Goal: Task Accomplishment & Management: Complete application form

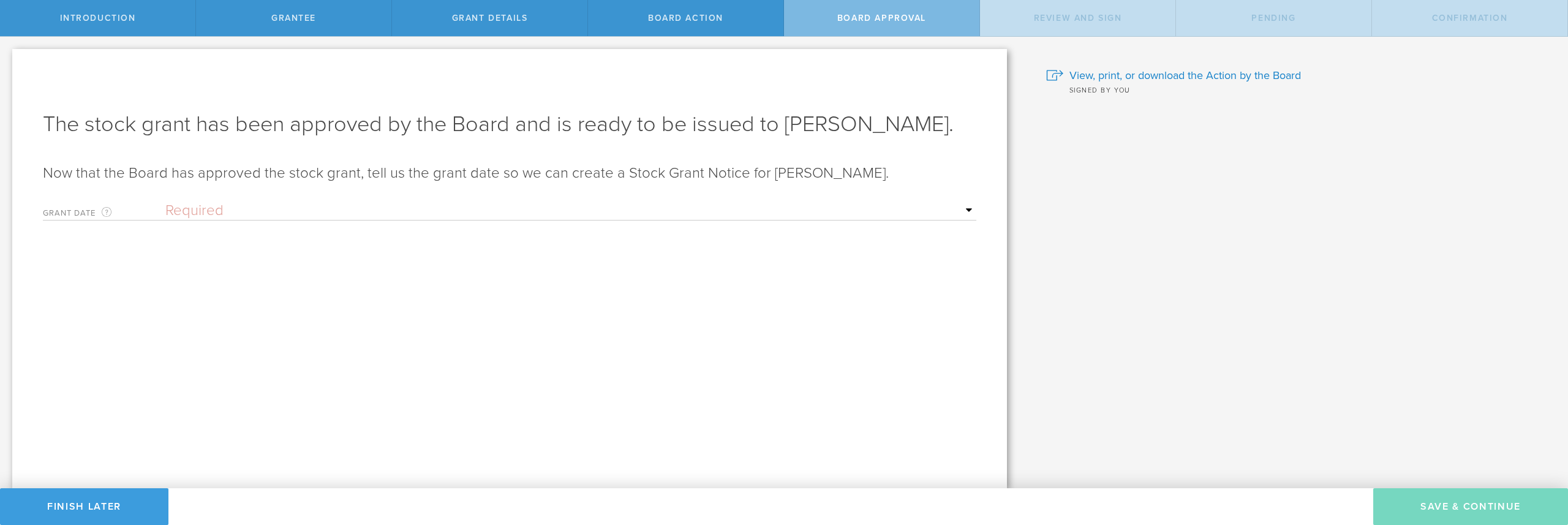
click at [219, 205] on select "Required Upon [PERSON_NAME]'s signature A specific date" at bounding box center [571, 210] width 811 height 18
click at [96, 212] on label "Grant Date This is the date on which the recipient is granted the stock. This d…" at bounding box center [104, 213] width 122 height 14
click at [198, 260] on input "text" at bounding box center [571, 253] width 811 height 18
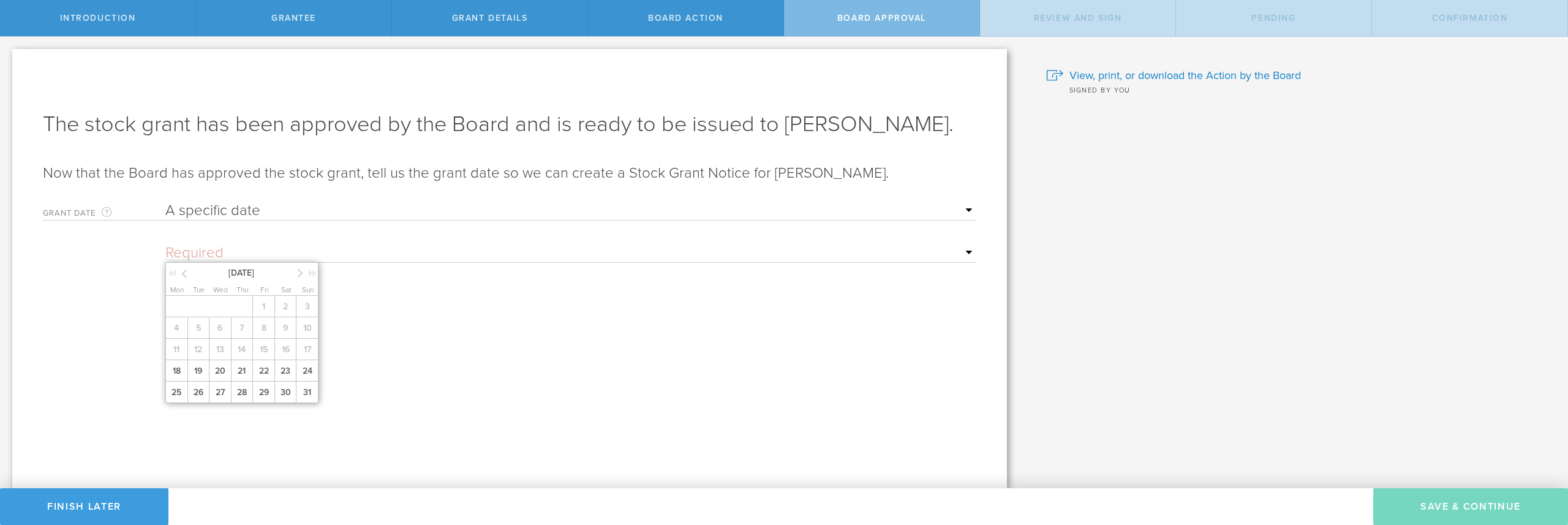
click at [185, 273] on icon at bounding box center [184, 273] width 6 height 16
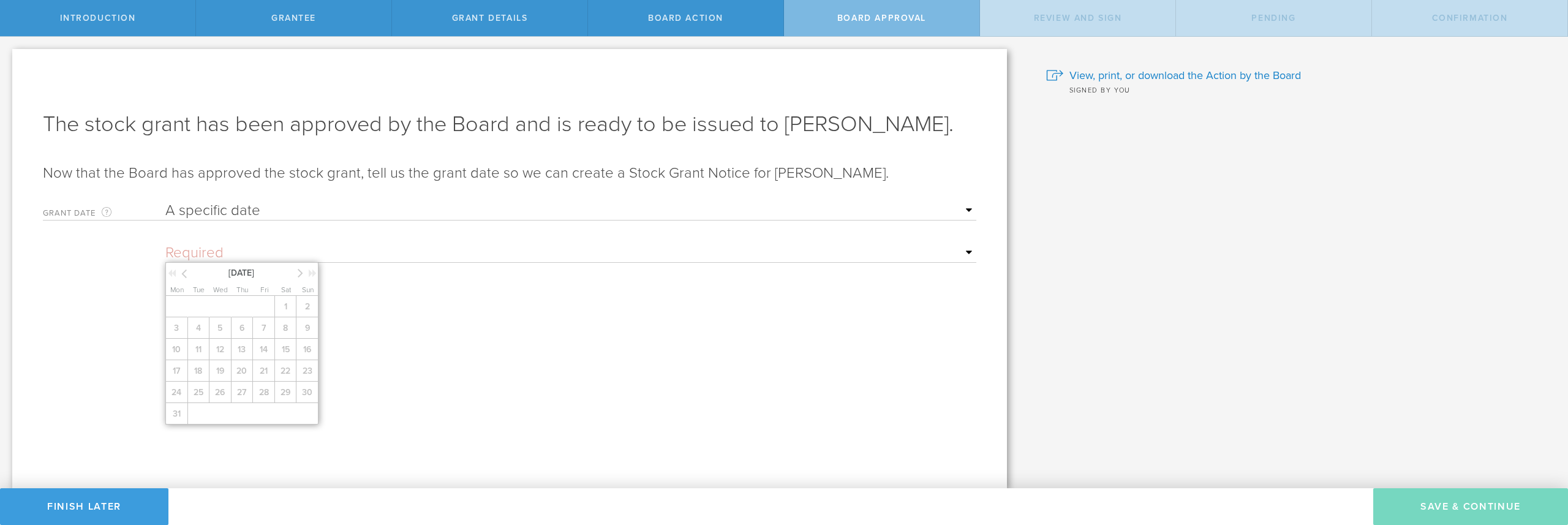
click at [295, 274] on div "March 2025" at bounding box center [242, 272] width 153 height 18
click at [299, 273] on icon at bounding box center [300, 272] width 6 height 16
click at [373, 303] on form "Grant Date This is the date on which the recipient is granted the stock. This d…" at bounding box center [510, 299] width 933 height 207
click at [287, 205] on select "Required Upon [PERSON_NAME]'s signature A specific date" at bounding box center [571, 210] width 811 height 18
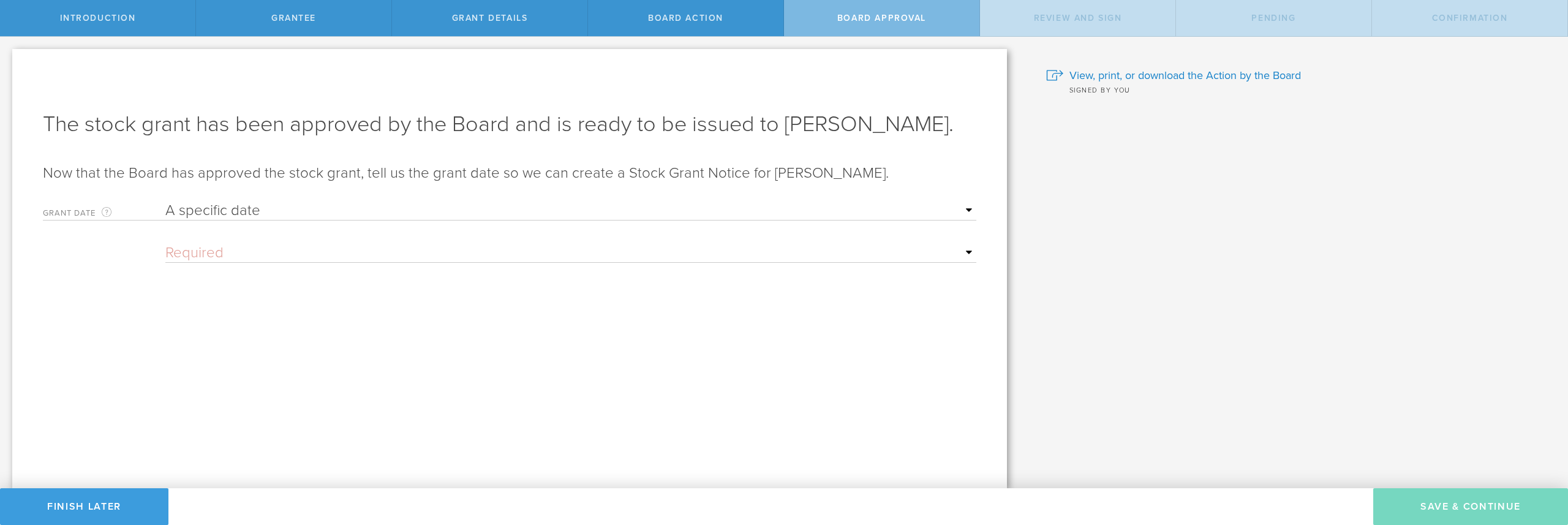
select select "uponGranteeSignature"
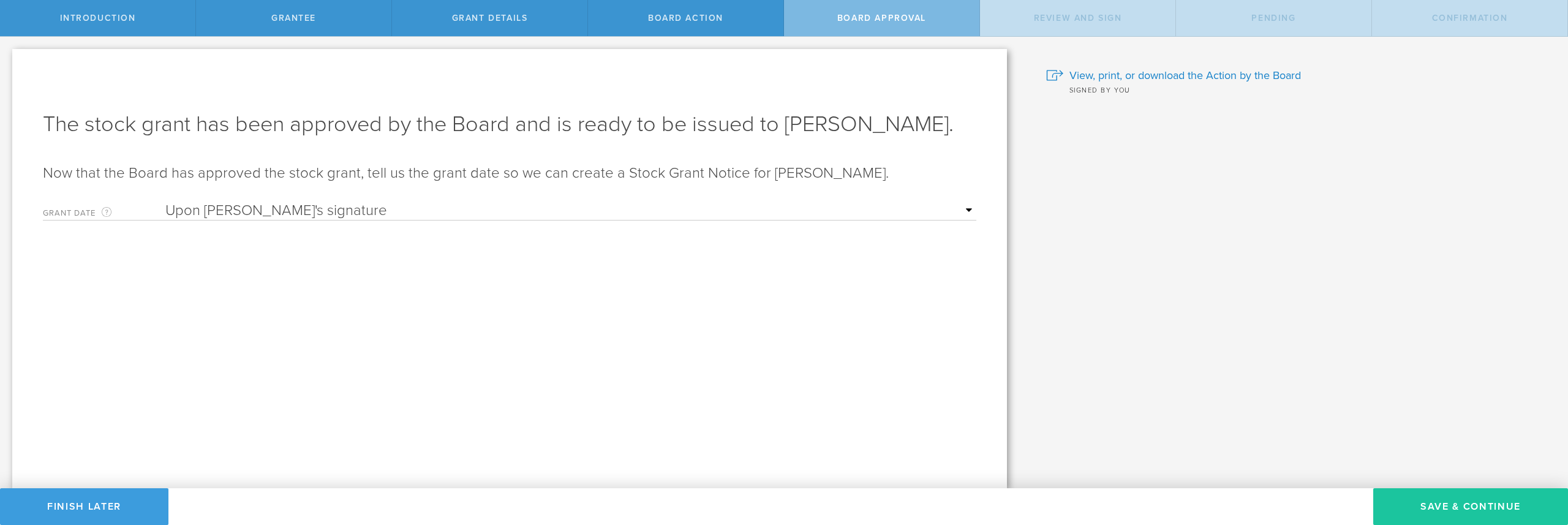
click at [1492, 511] on button "Save & Continue" at bounding box center [1470, 507] width 194 height 36
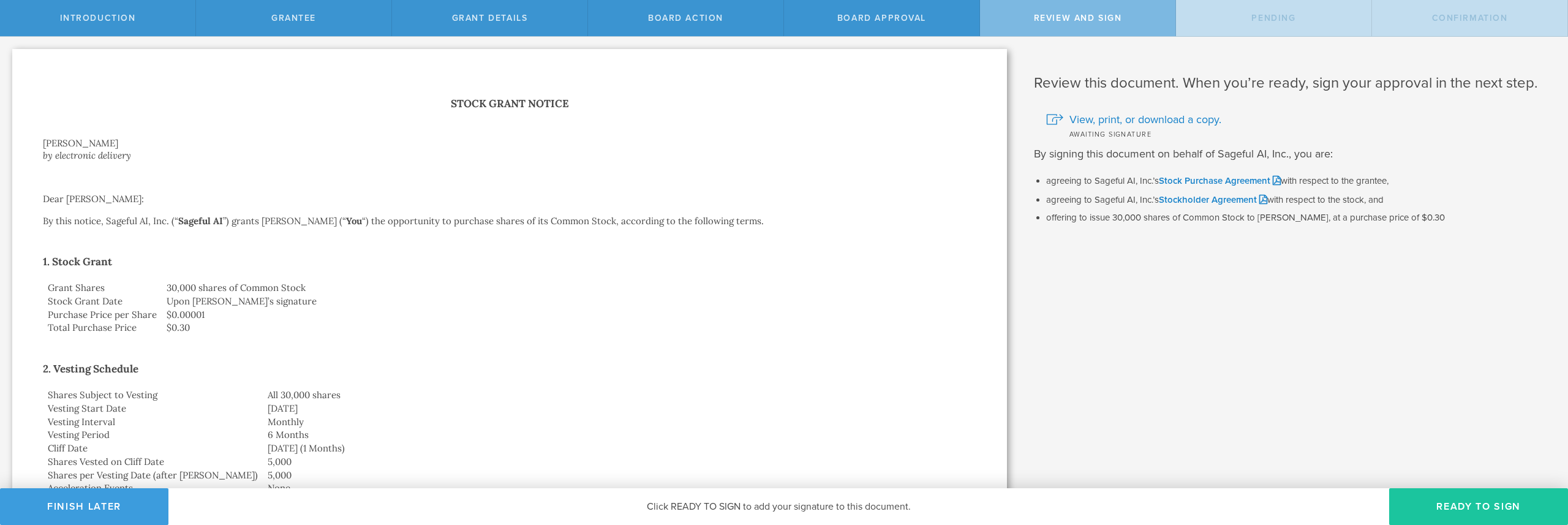
click at [1476, 509] on button "Ready to Sign" at bounding box center [1479, 507] width 179 height 36
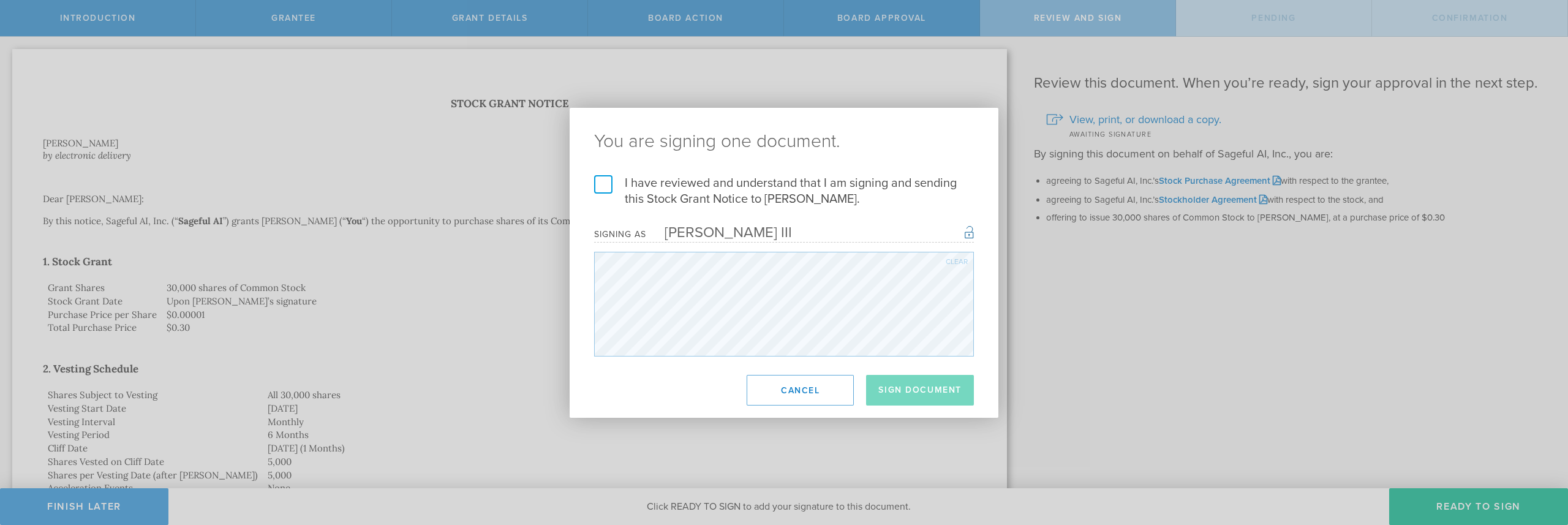
click at [610, 181] on label "I have reviewed and understand that I am signing and sending this Stock Grant N…" at bounding box center [784, 191] width 380 height 31
click at [0, 0] on input "I have reviewed and understand that I am signing and sending this Stock Grant N…" at bounding box center [0, 0] width 0 height 0
click at [925, 381] on button "Sign Document" at bounding box center [920, 390] width 108 height 31
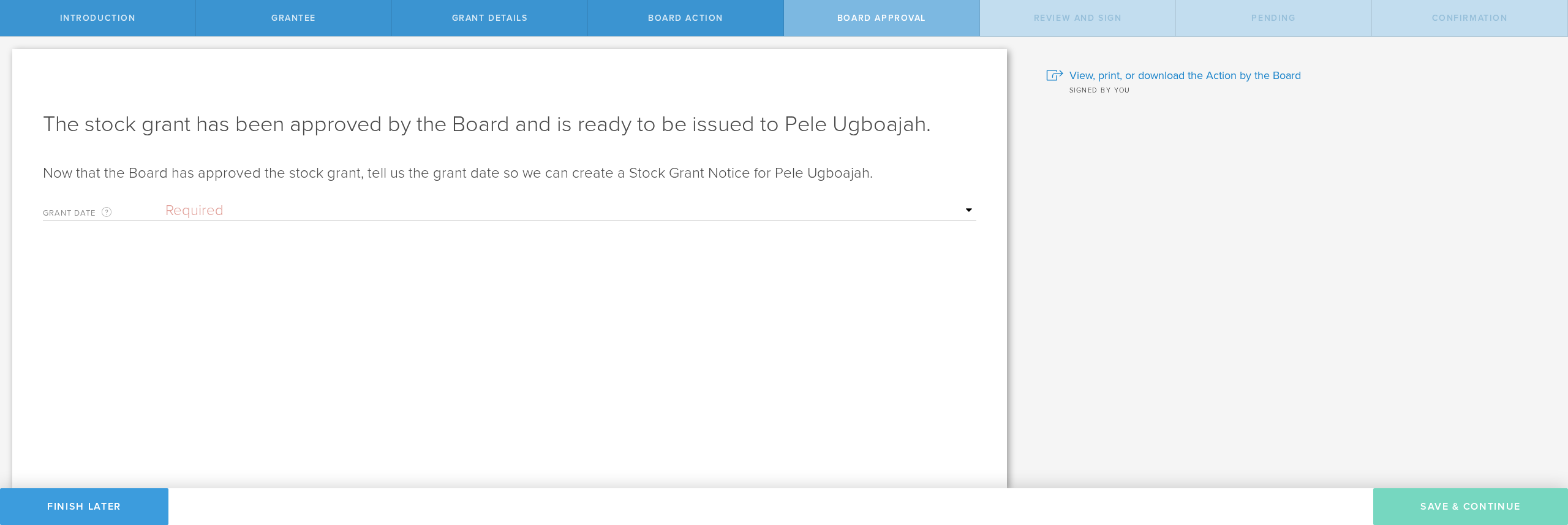
click at [230, 202] on select "Required Upon [PERSON_NAME]'s signature A specific date" at bounding box center [571, 210] width 811 height 18
select select "uponGranteeSignature"
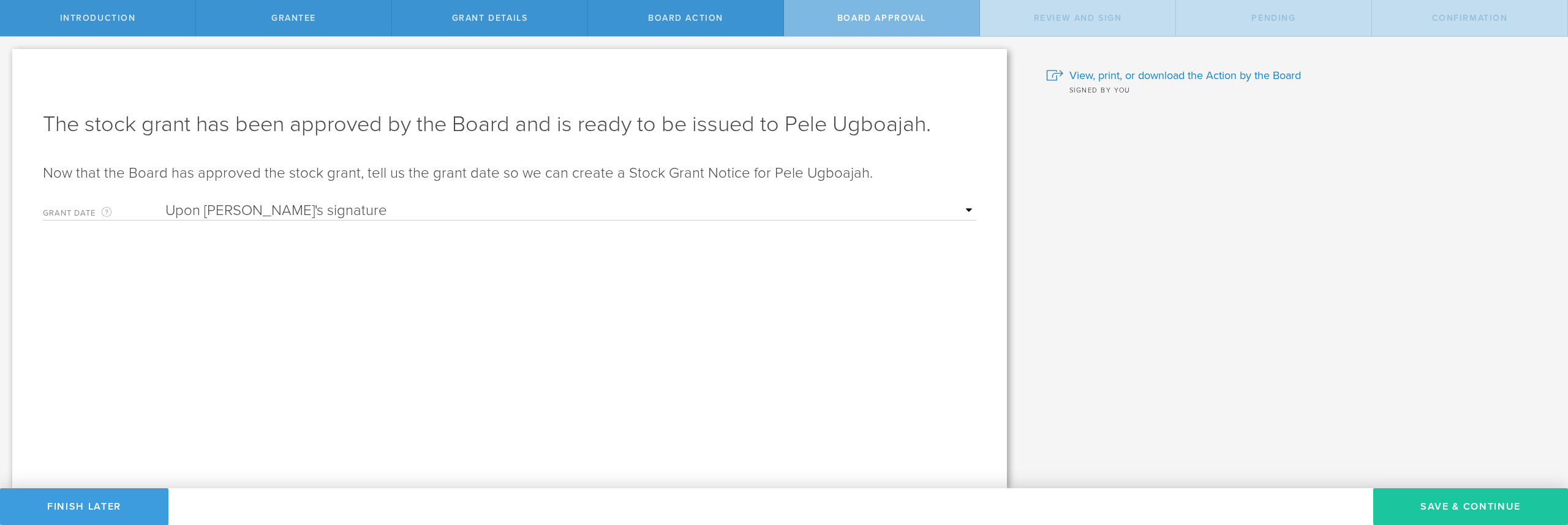
click at [1417, 512] on button "Save & Continue" at bounding box center [1470, 507] width 194 height 36
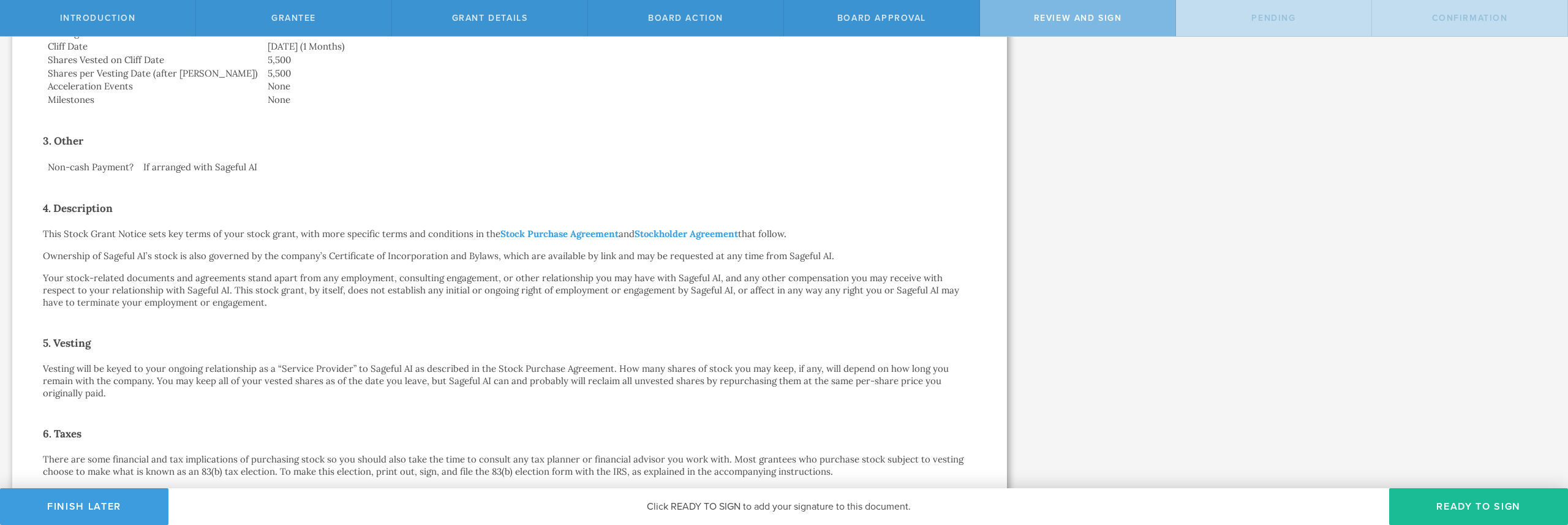
scroll to position [439, 0]
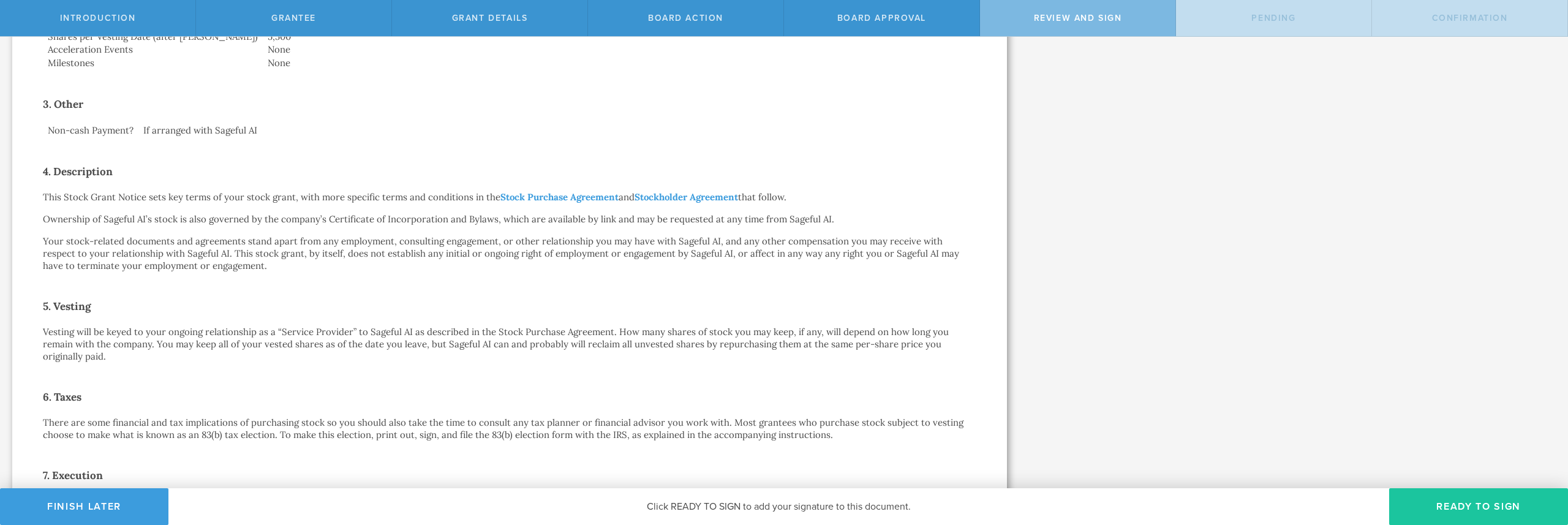
click at [1454, 503] on button "Ready to Sign" at bounding box center [1479, 507] width 179 height 36
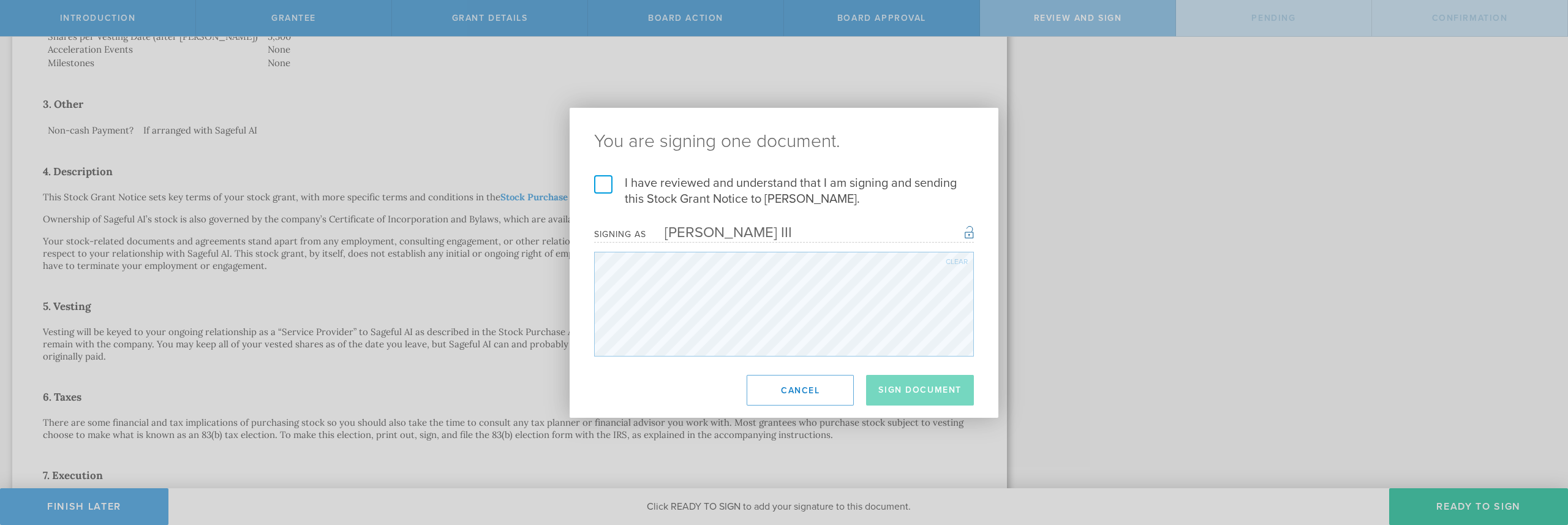
click at [597, 181] on label "I have reviewed and understand that I am signing and sending this Stock Grant N…" at bounding box center [784, 191] width 380 height 31
click at [0, 0] on input "I have reviewed and understand that I am signing and sending this Stock Grant N…" at bounding box center [0, 0] width 0 height 0
click at [904, 386] on button "Sign Document" at bounding box center [920, 390] width 108 height 31
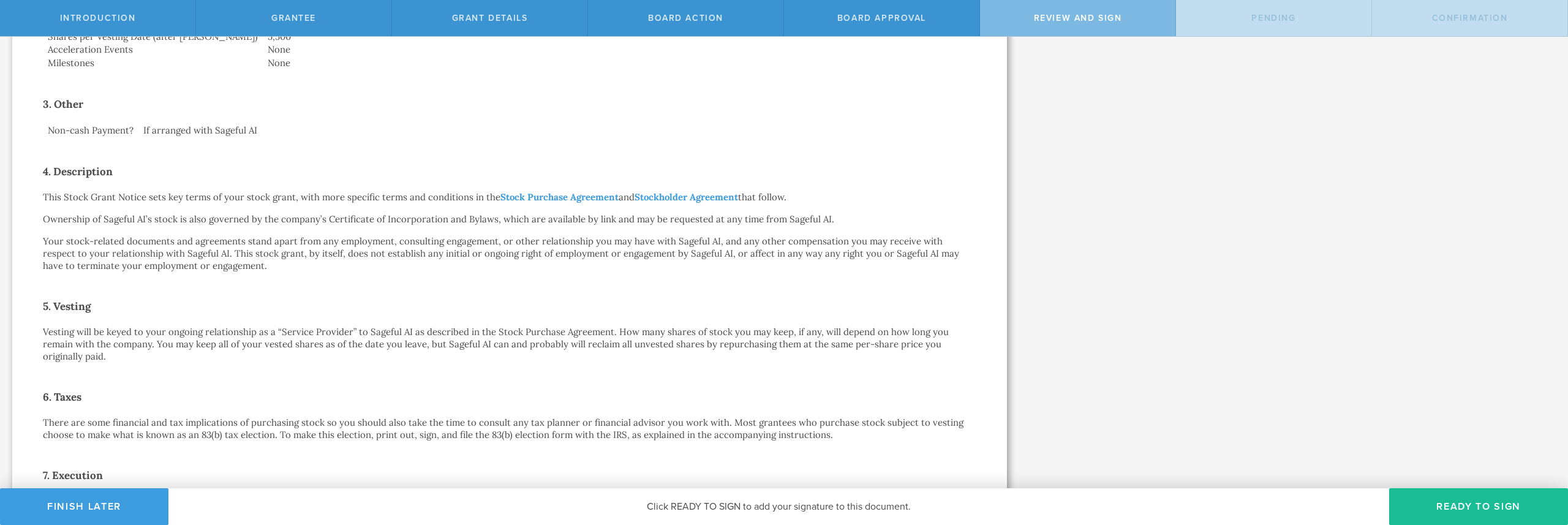
scroll to position [0, 0]
